Goal: Task Accomplishment & Management: Manage account settings

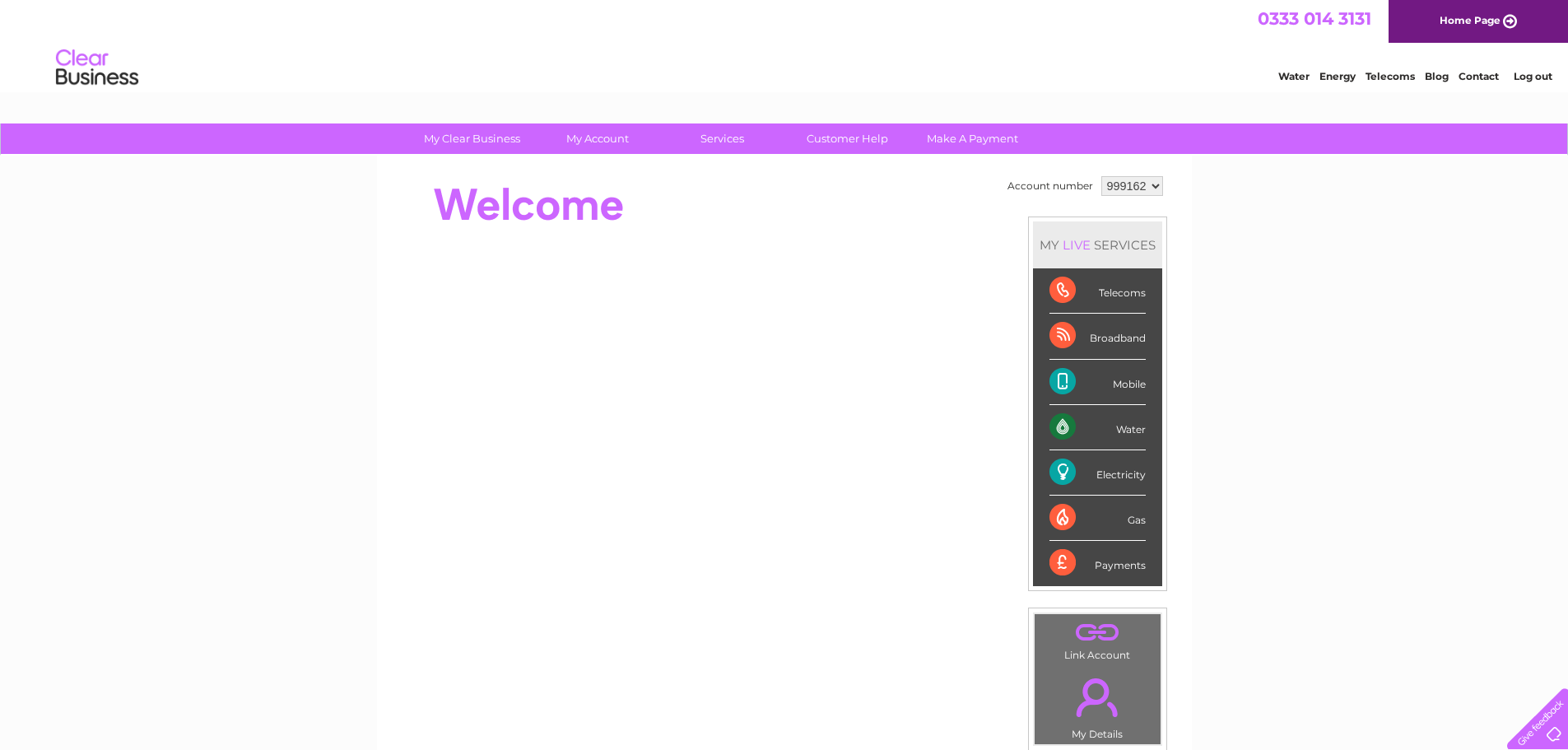
click at [1548, 71] on link "Log out" at bounding box center [1533, 76] width 39 height 13
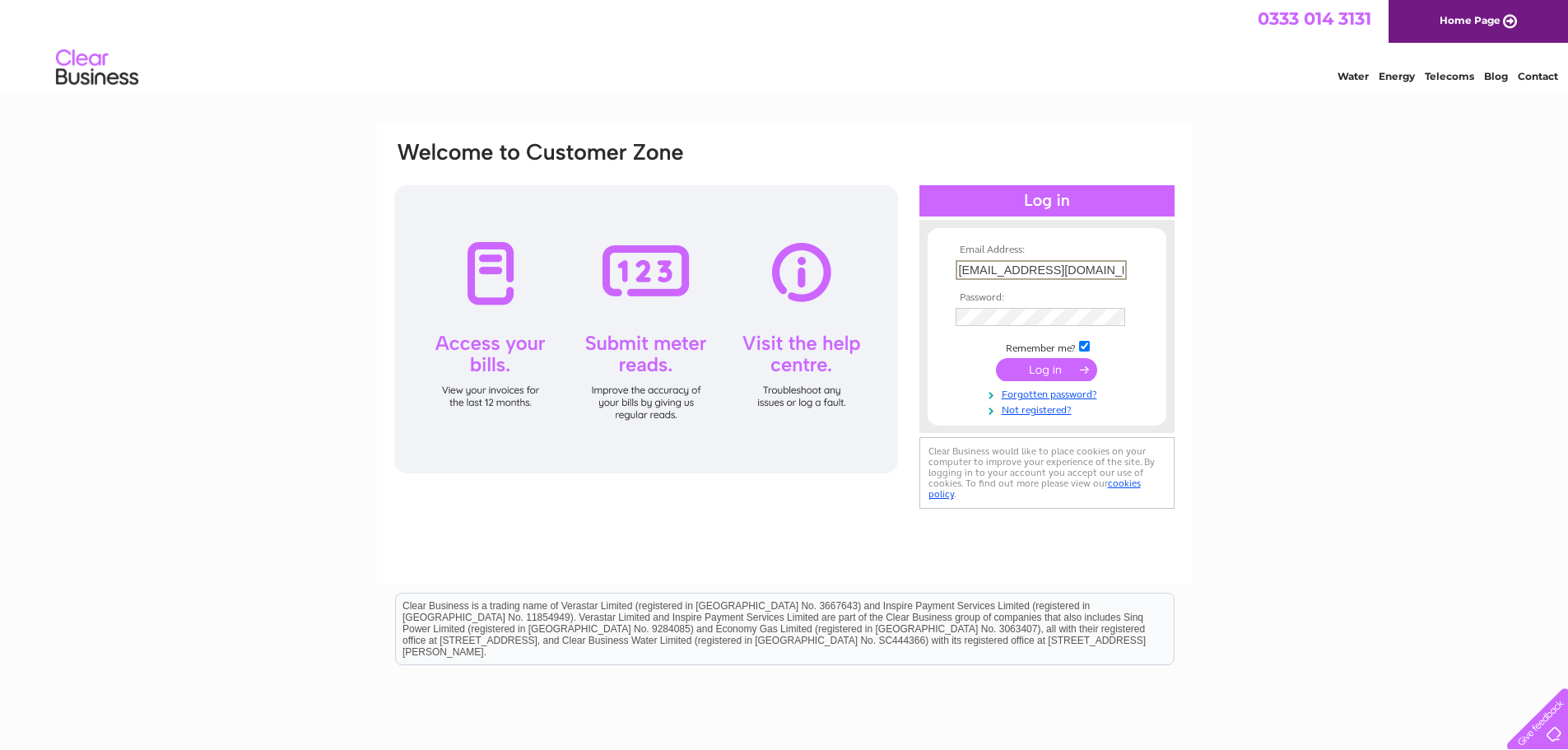
drag, startPoint x: 1105, startPoint y: 266, endPoint x: 837, endPoint y: 273, distance: 268.1
click at [837, 273] on div "Email Address: realpharmshop@gmail.com Password:" at bounding box center [784, 326] width 784 height 373
type input "m"
type input "info@mylocalhealthstore.co.uk"
click at [996, 358] on input "submit" at bounding box center [1047, 369] width 102 height 23
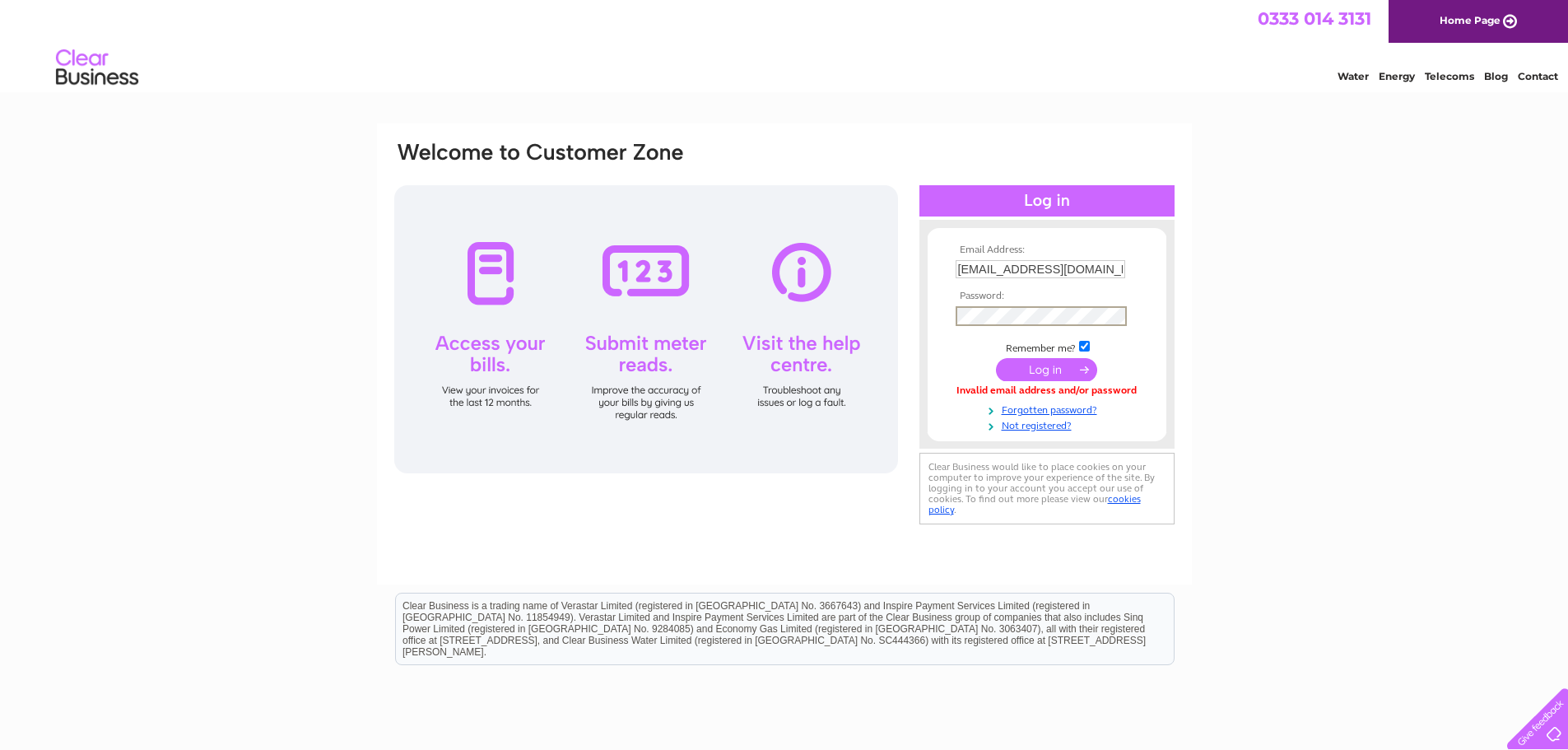
click at [996, 358] on input "submit" at bounding box center [1047, 369] width 102 height 23
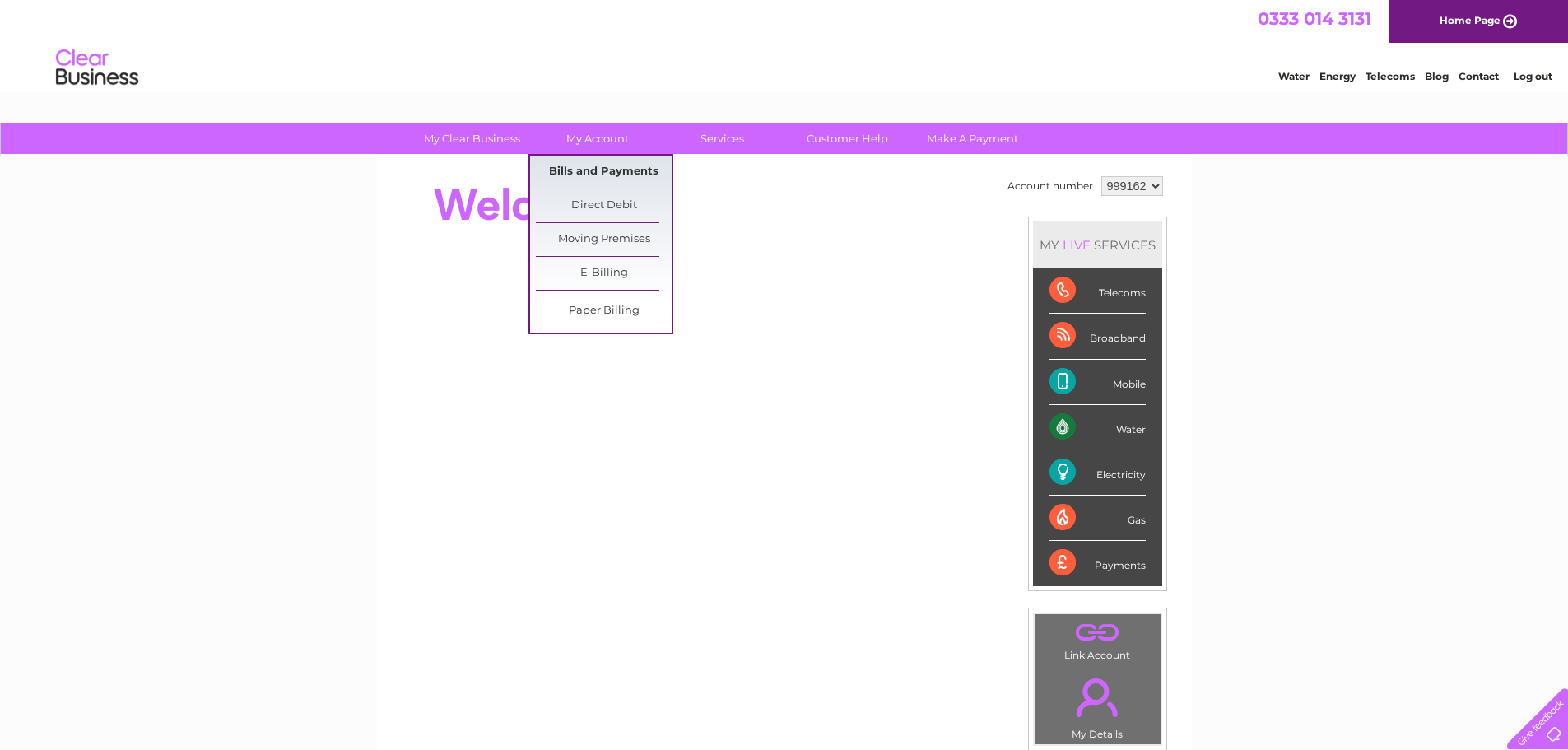
click at [609, 163] on link "Bills and Payments" at bounding box center [604, 172] width 136 height 33
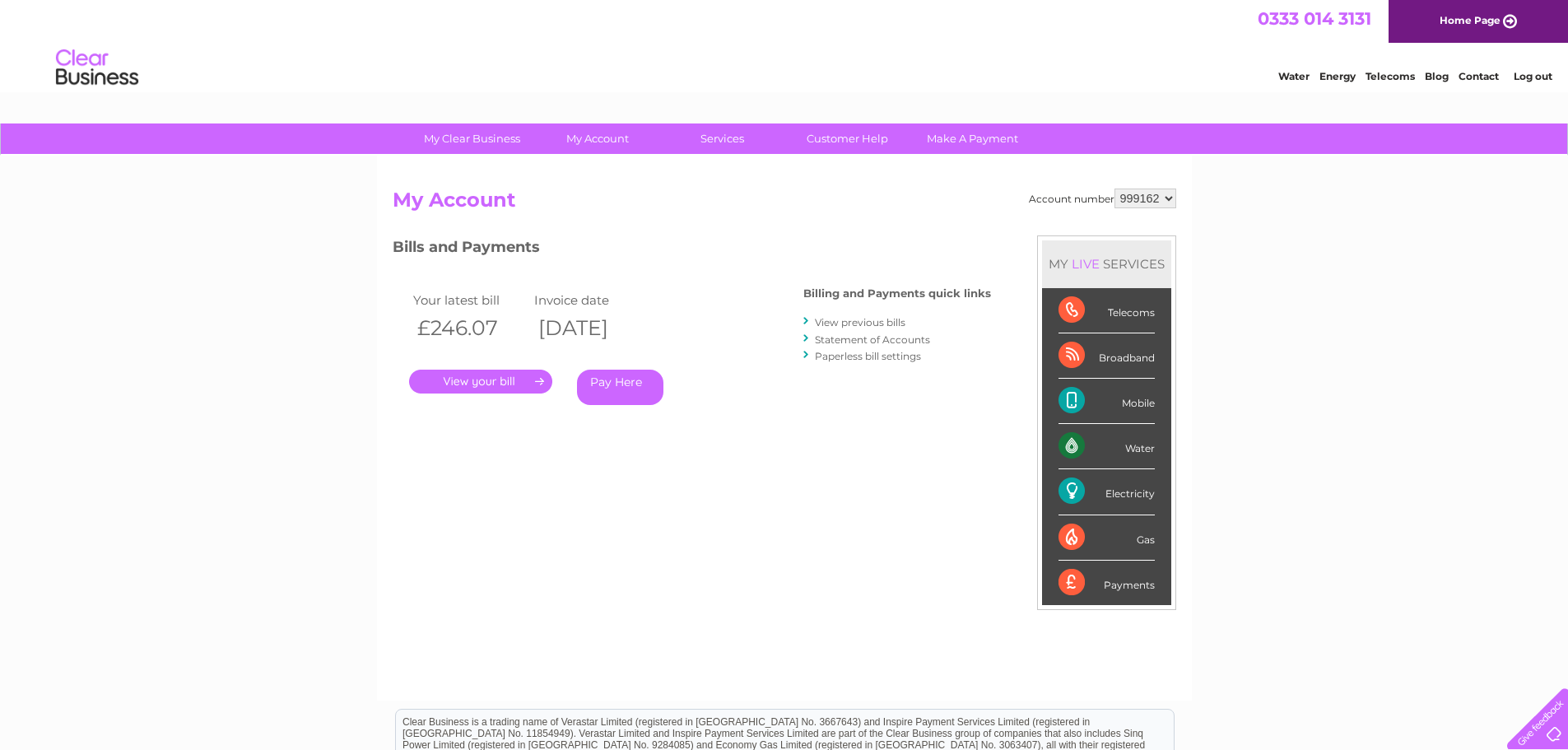
click at [521, 372] on link "." at bounding box center [481, 381] width 143 height 24
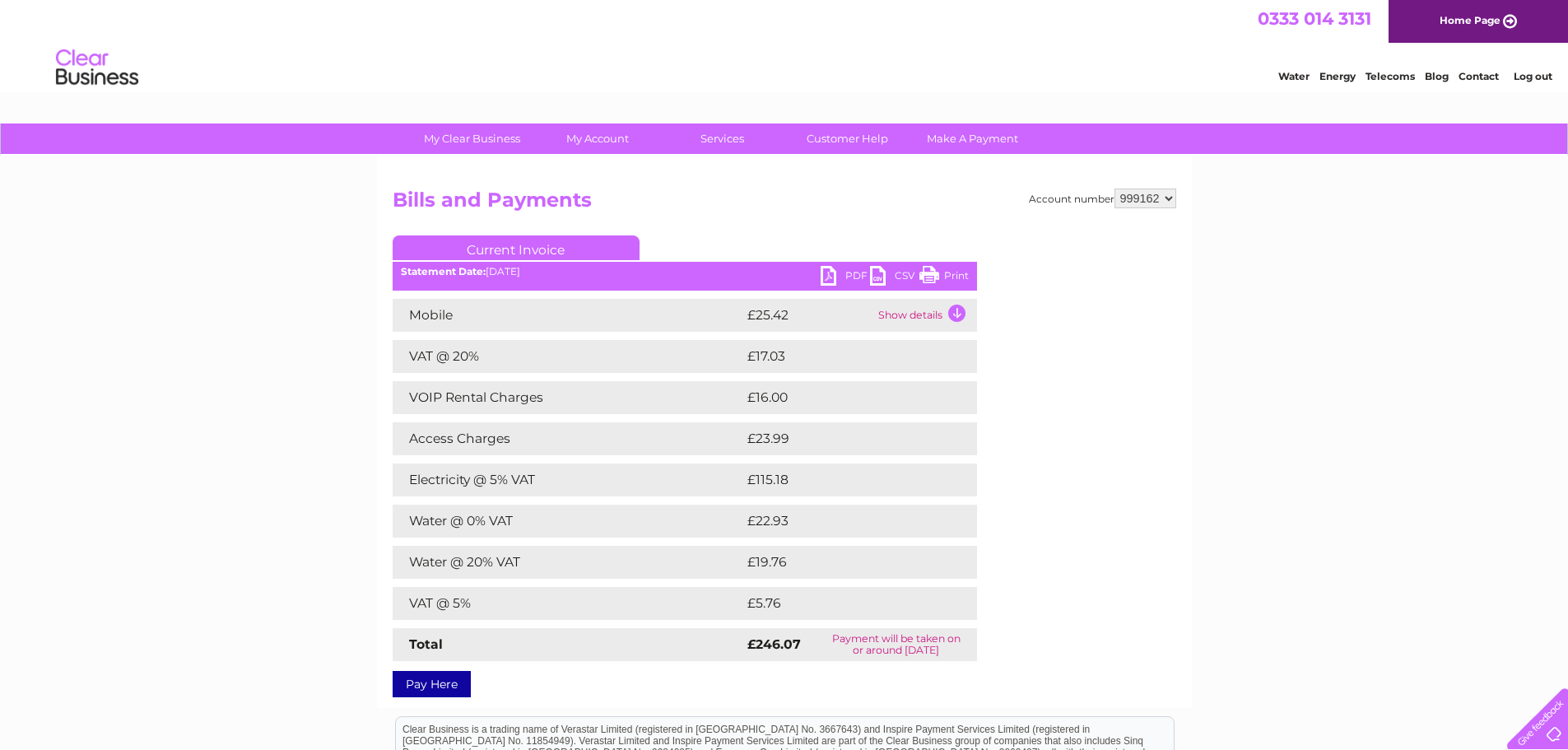
click at [837, 278] on link "PDF" at bounding box center [845, 278] width 49 height 24
